Goal: Task Accomplishment & Management: Use online tool/utility

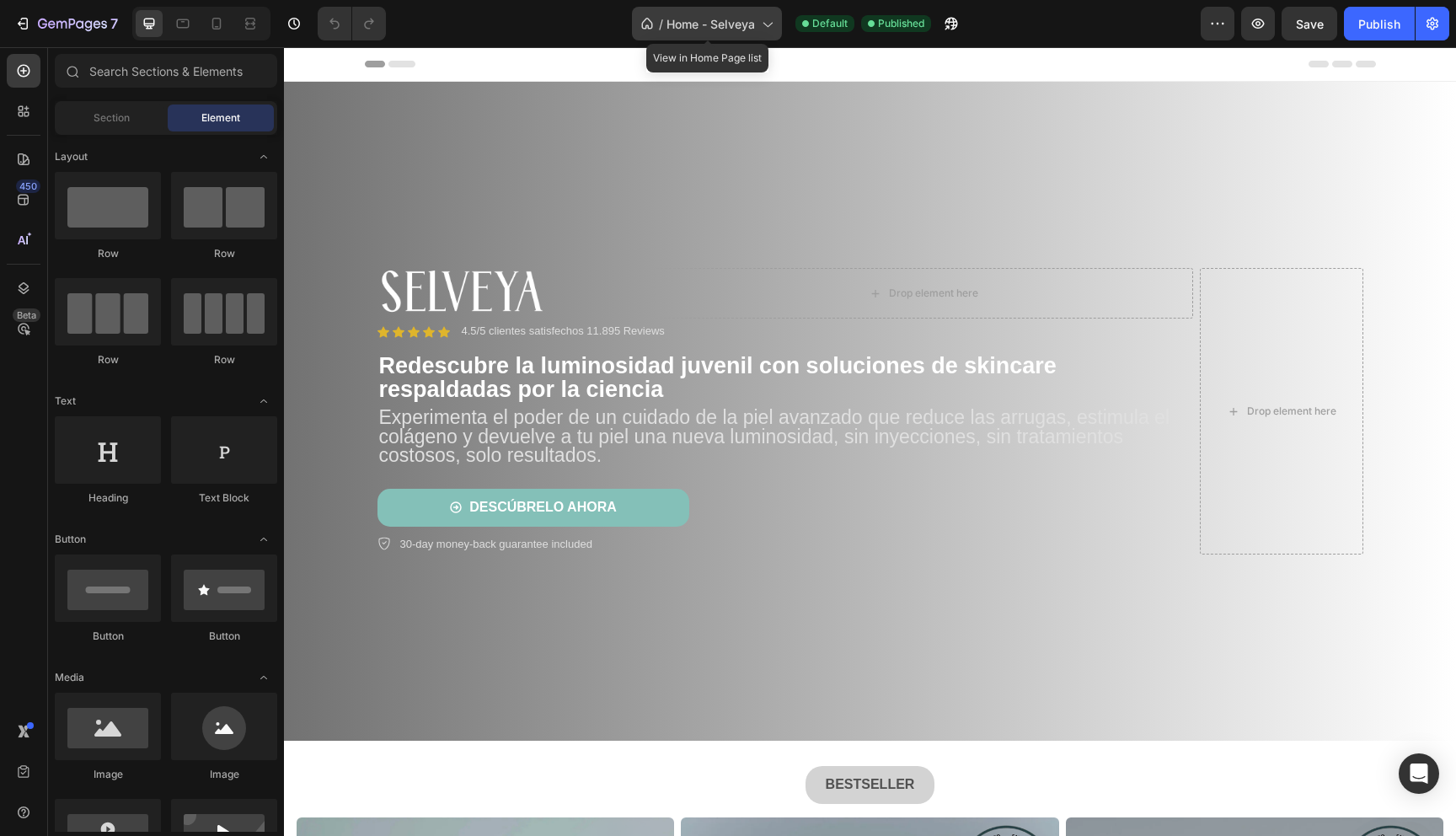
click at [702, 28] on span "Home - Selveya" at bounding box center [710, 24] width 88 height 18
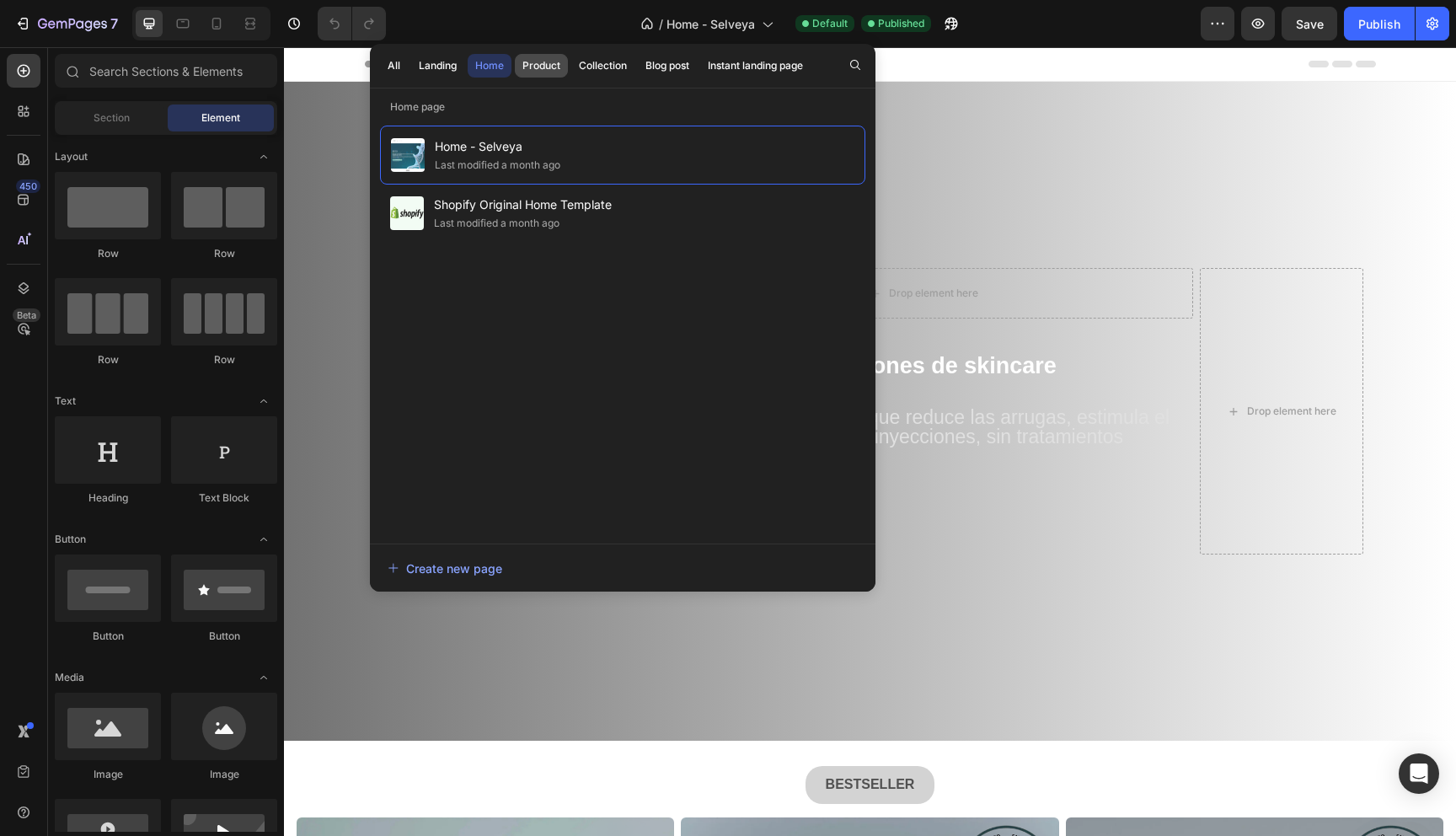
click at [540, 65] on div "Product" at bounding box center [541, 65] width 38 height 15
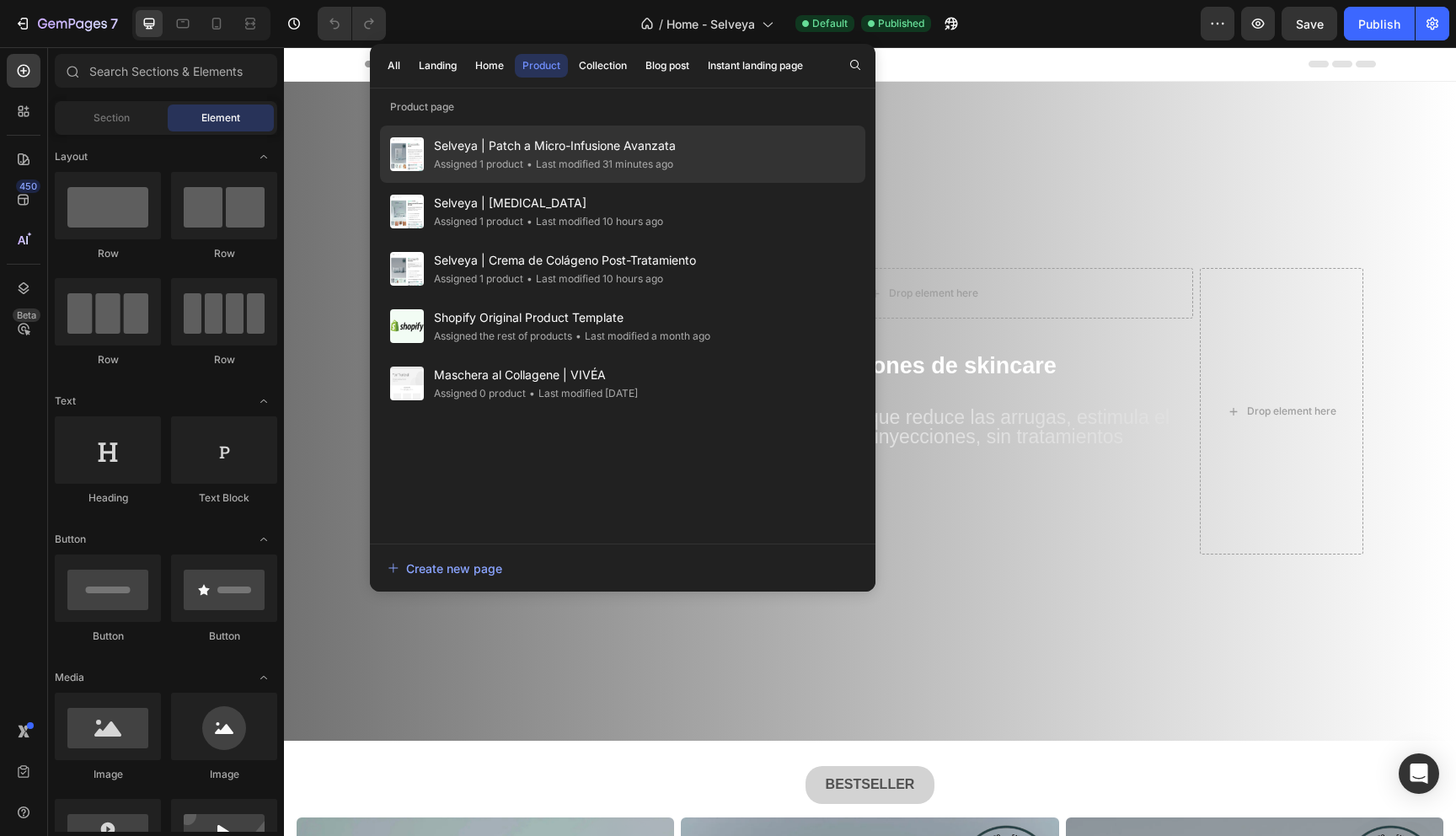
click at [513, 160] on div "Assigned 1 product" at bounding box center [478, 164] width 89 height 17
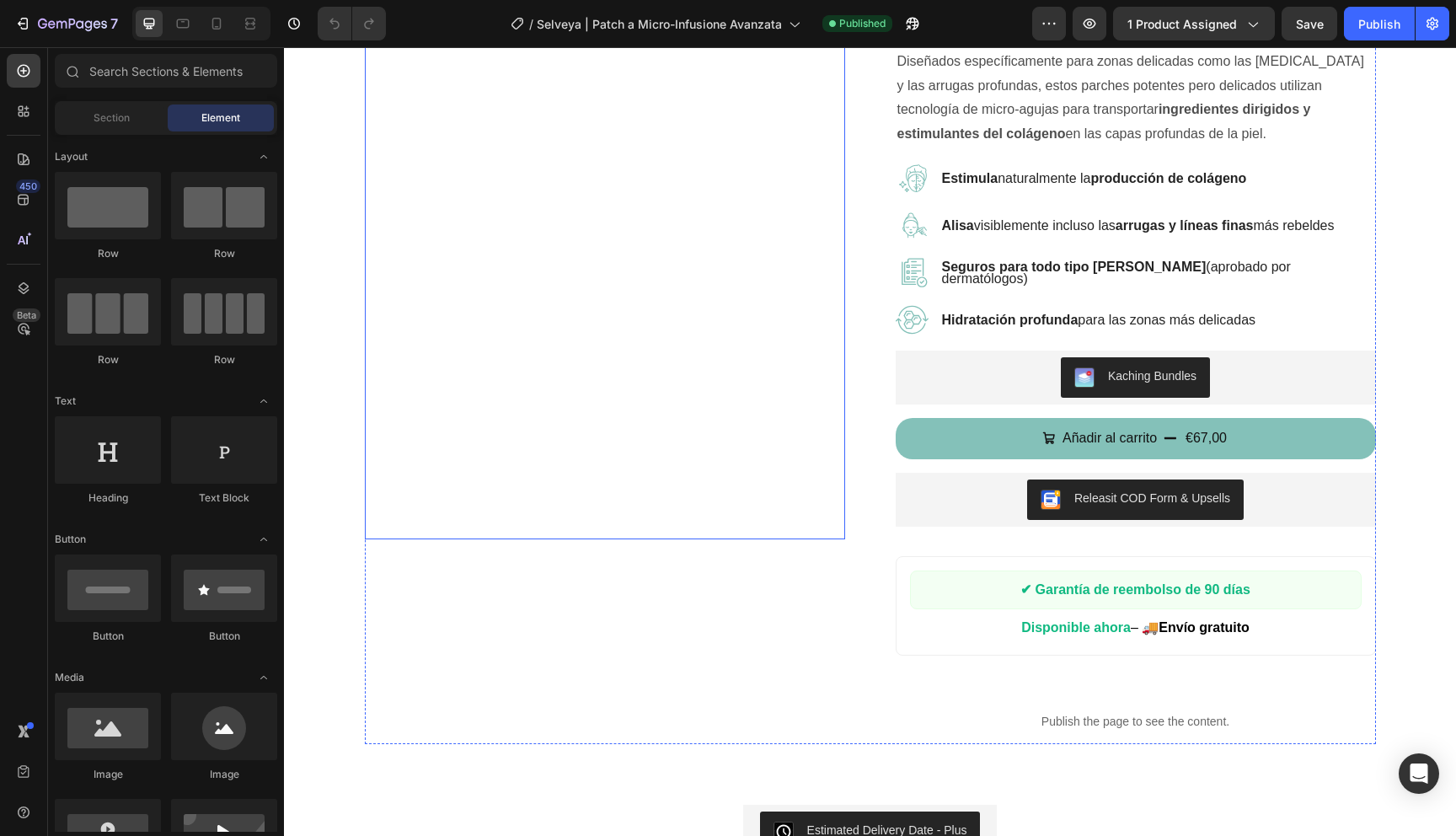
scroll to position [193, 0]
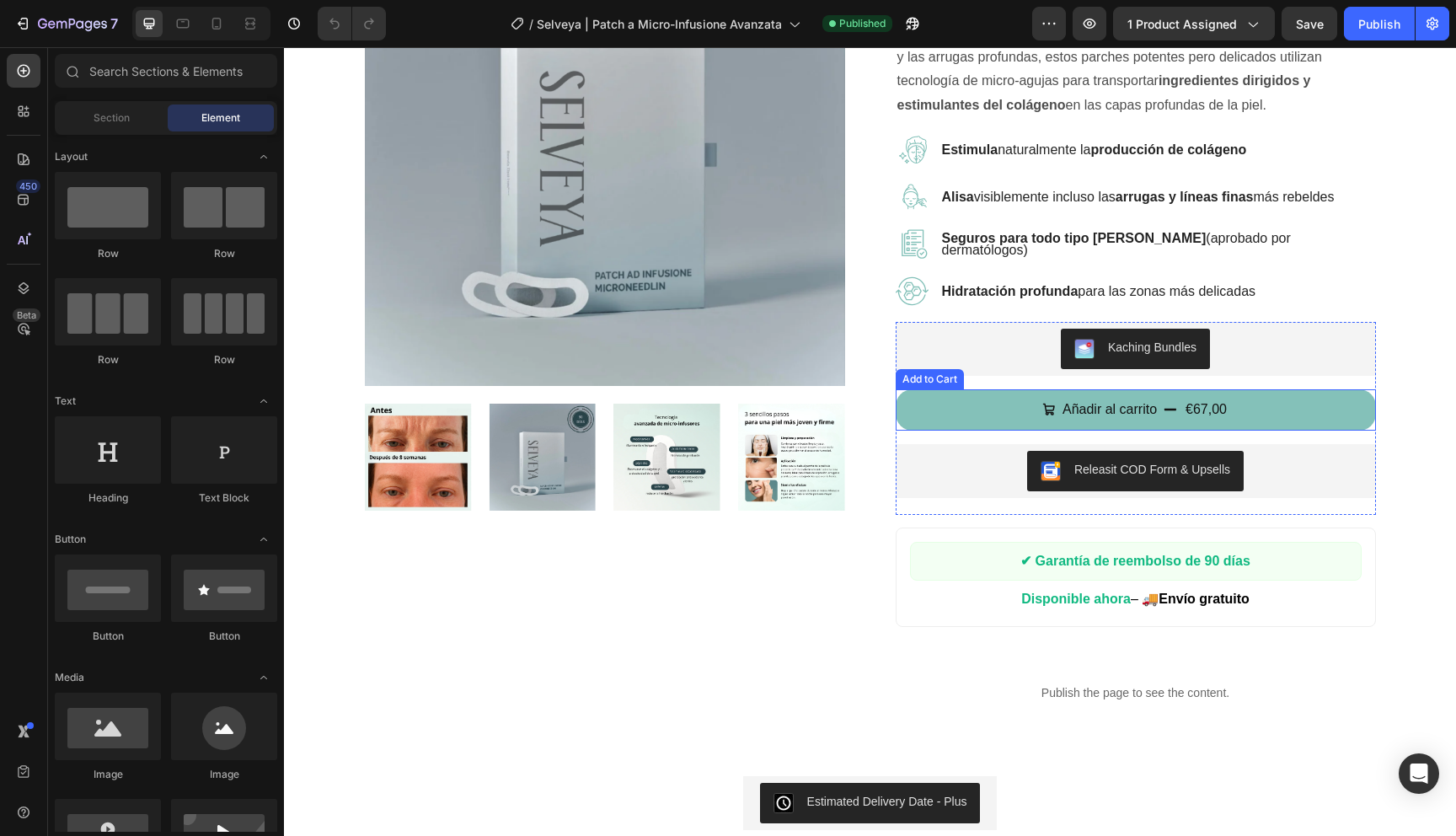
click at [945, 388] on div "Kaching Bundles Kaching Bundles Añadir al carrito €67,00 Add to Cart Releasit C…" at bounding box center [1136, 418] width 480 height 193
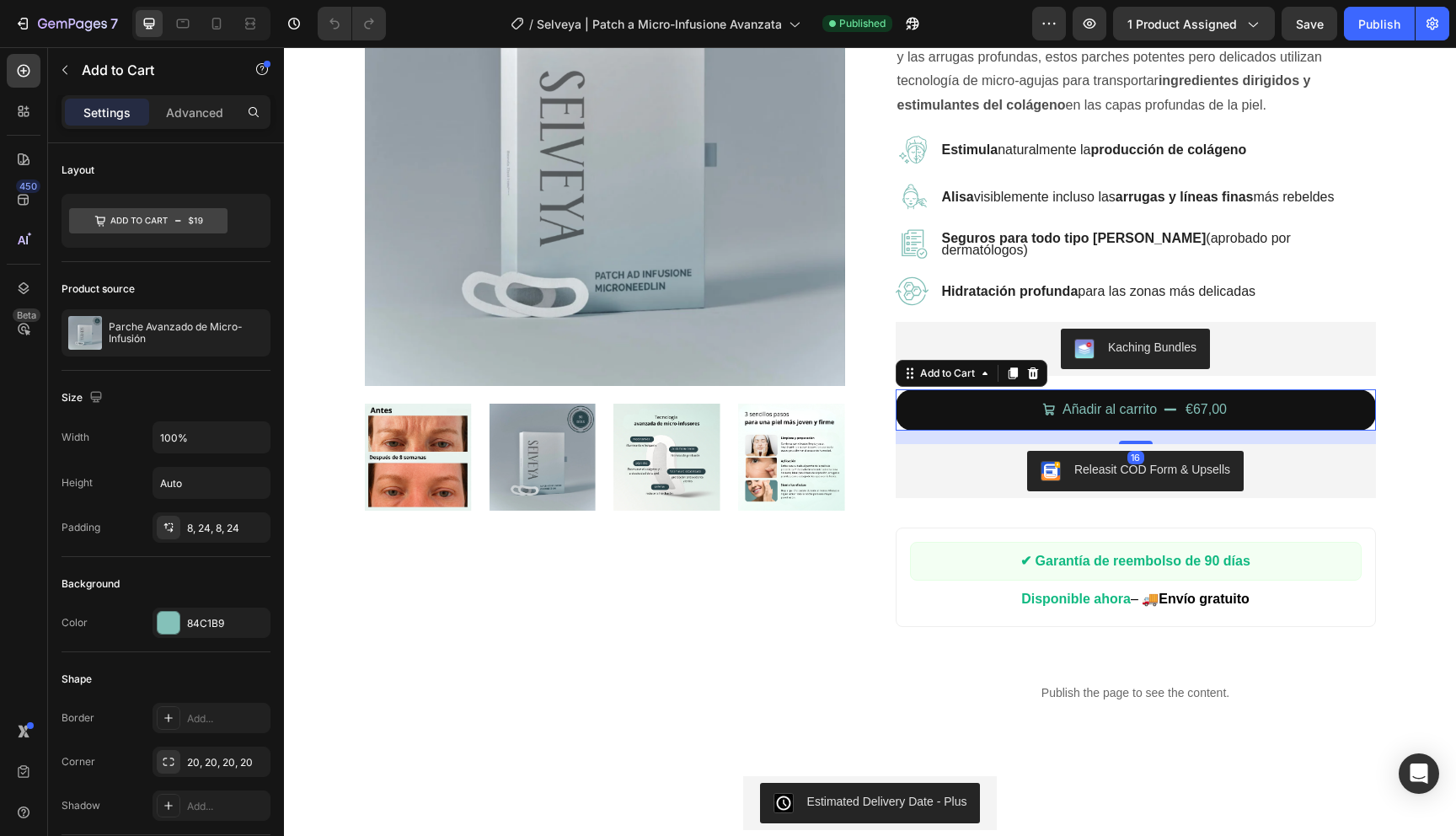
click at [944, 409] on button "Añadir al carrito €67,00" at bounding box center [1136, 410] width 480 height 41
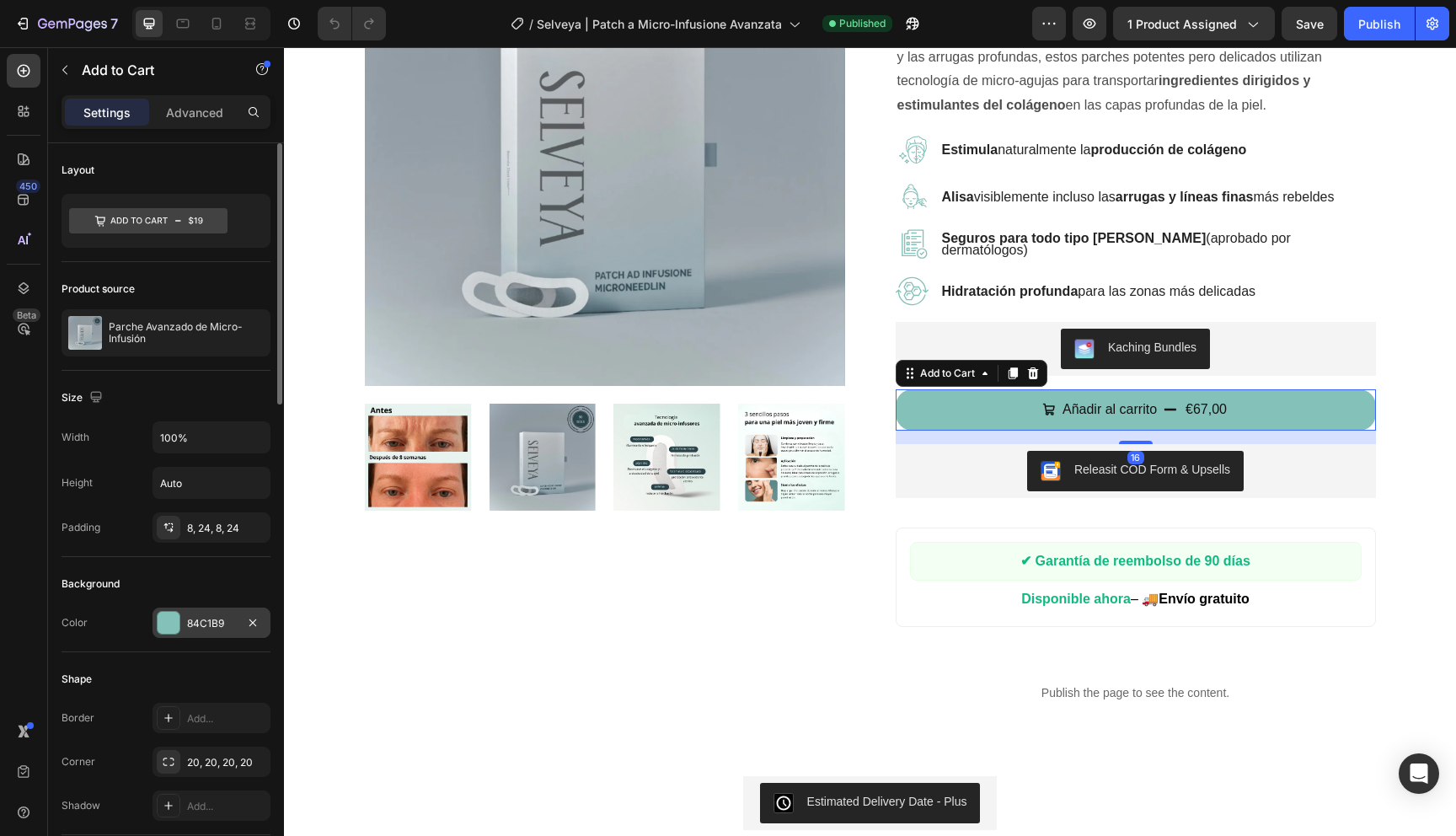
click at [209, 619] on div "84C1B9" at bounding box center [211, 623] width 49 height 15
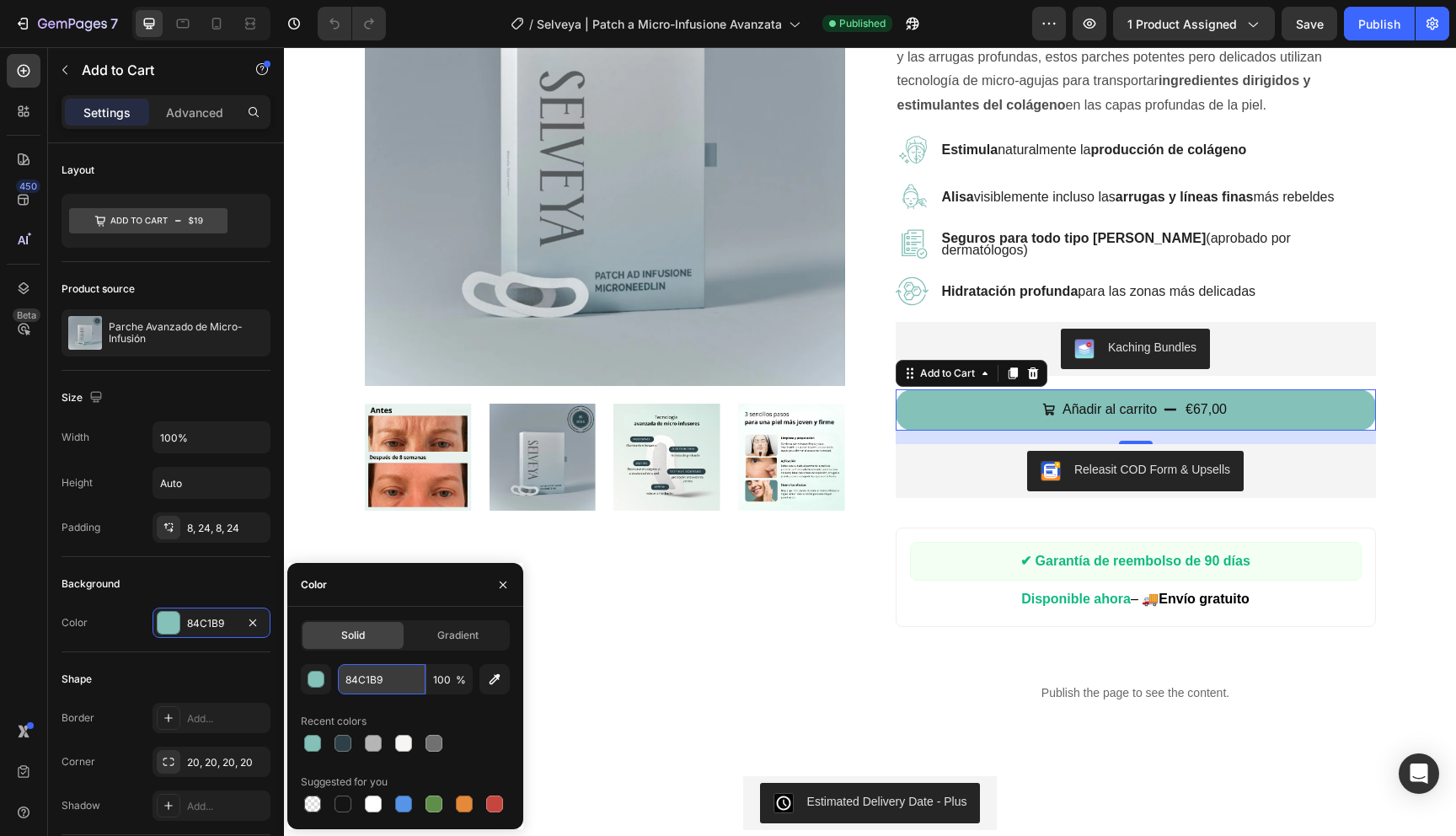
click at [375, 678] on input "84C1B9" at bounding box center [381, 679] width 87 height 30
click at [587, 588] on div "Product Images" at bounding box center [604, 310] width 480 height 809
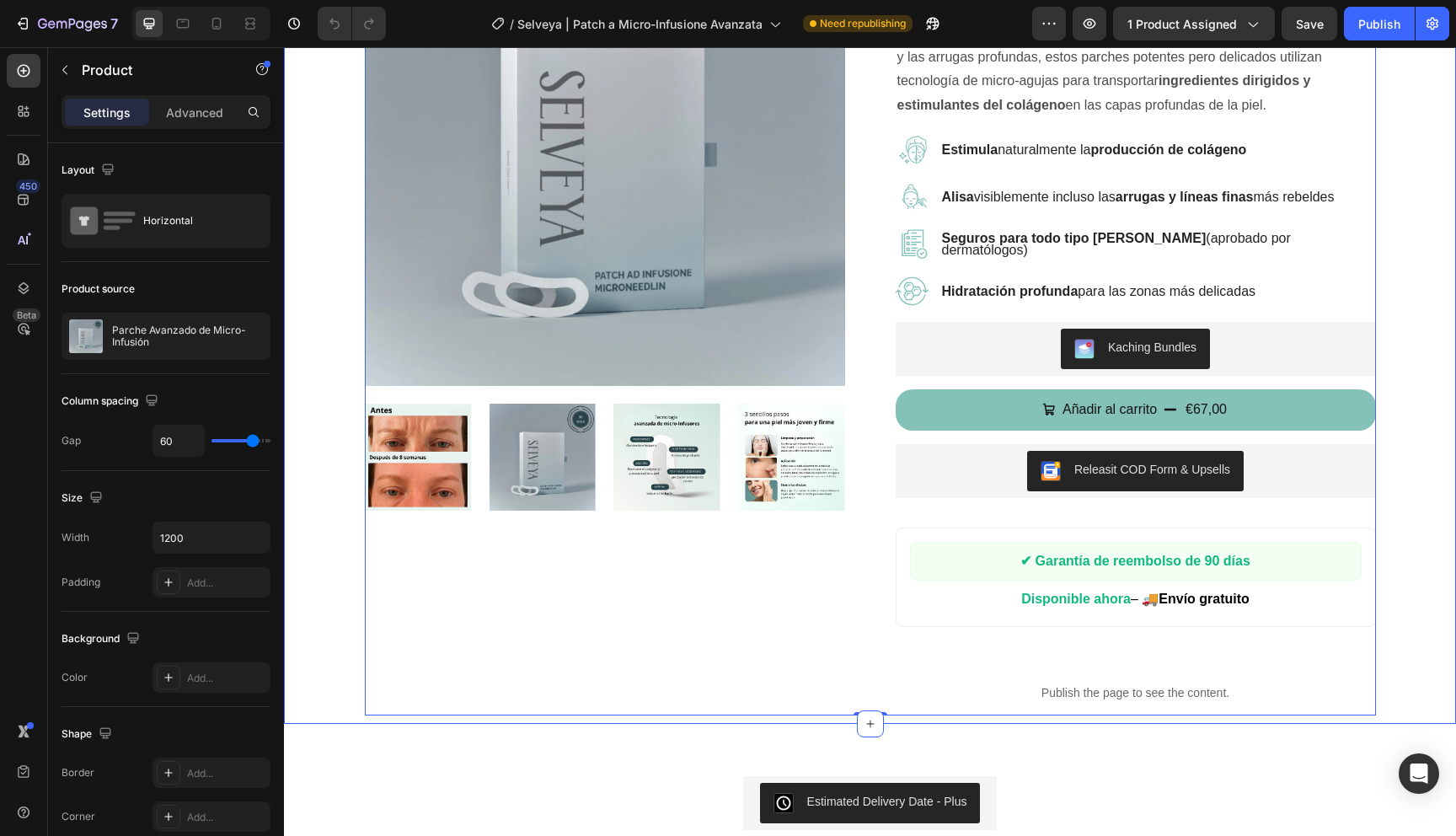
scroll to position [0, 0]
